Goal: Navigation & Orientation: Find specific page/section

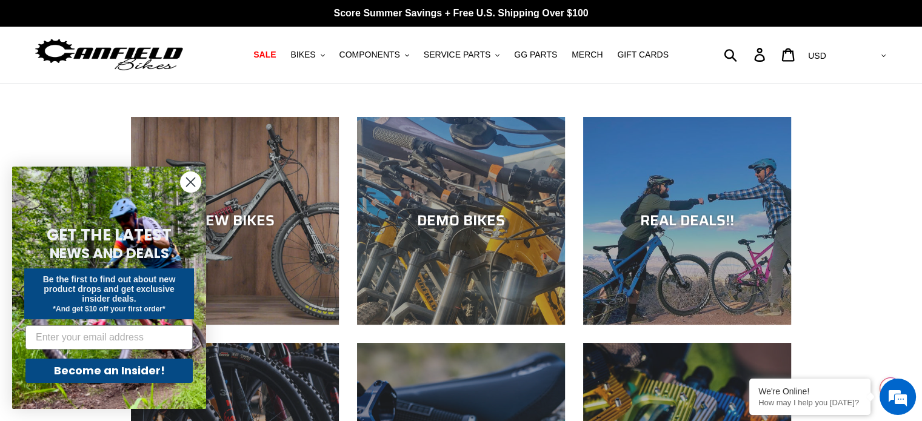
click at [192, 181] on icon "Close dialog" at bounding box center [191, 182] width 8 height 8
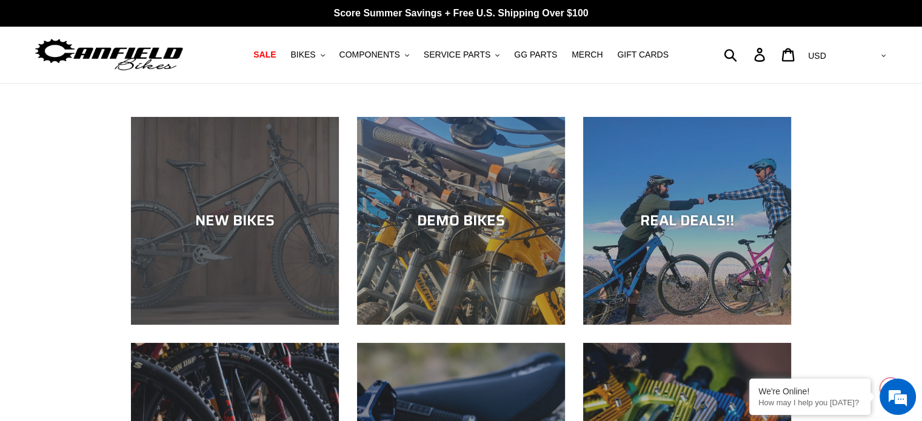
click at [255, 212] on div "NEW BIKES" at bounding box center [235, 221] width 208 height 18
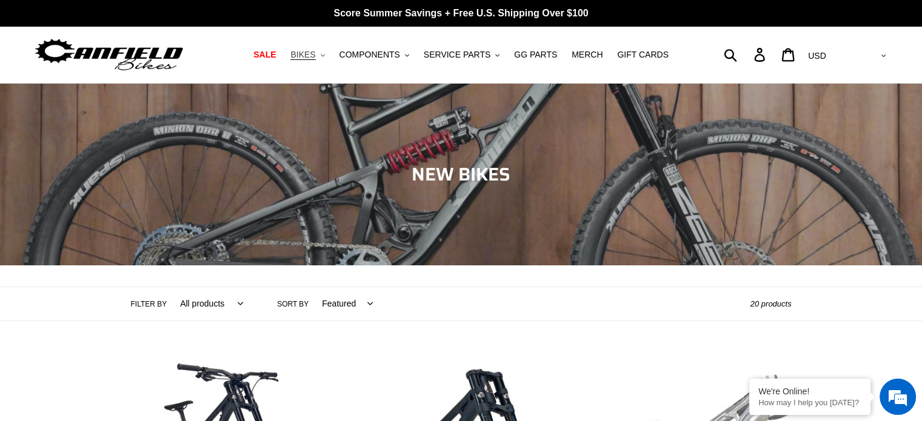
click at [327, 58] on button "BIKES .cls-1{fill:#231f20}" at bounding box center [307, 55] width 46 height 16
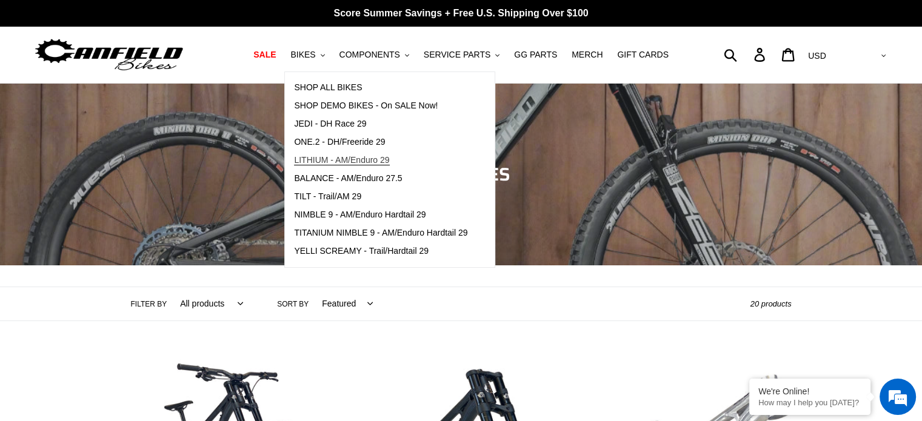
click at [327, 162] on span "LITHIUM - AM/Enduro 29" at bounding box center [341, 160] width 95 height 10
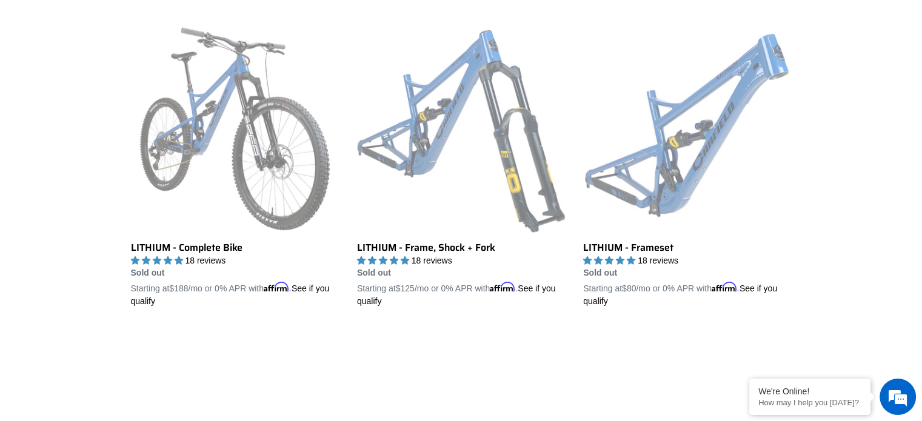
scroll to position [338, 0]
